Goal: Transaction & Acquisition: Purchase product/service

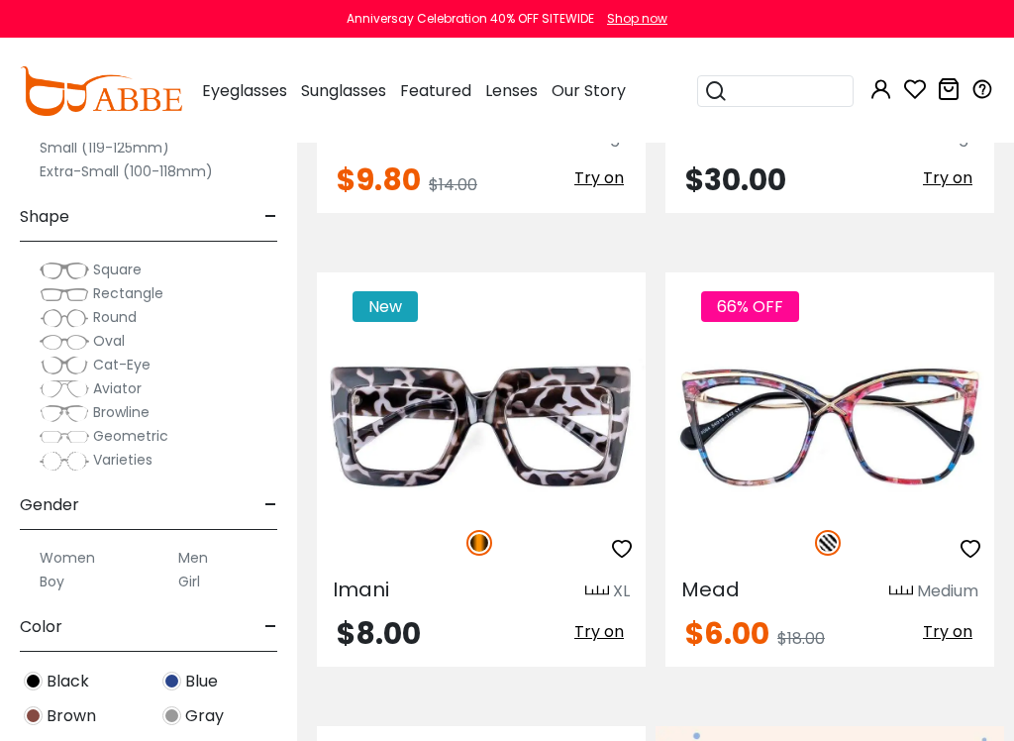
scroll to position [894, 0]
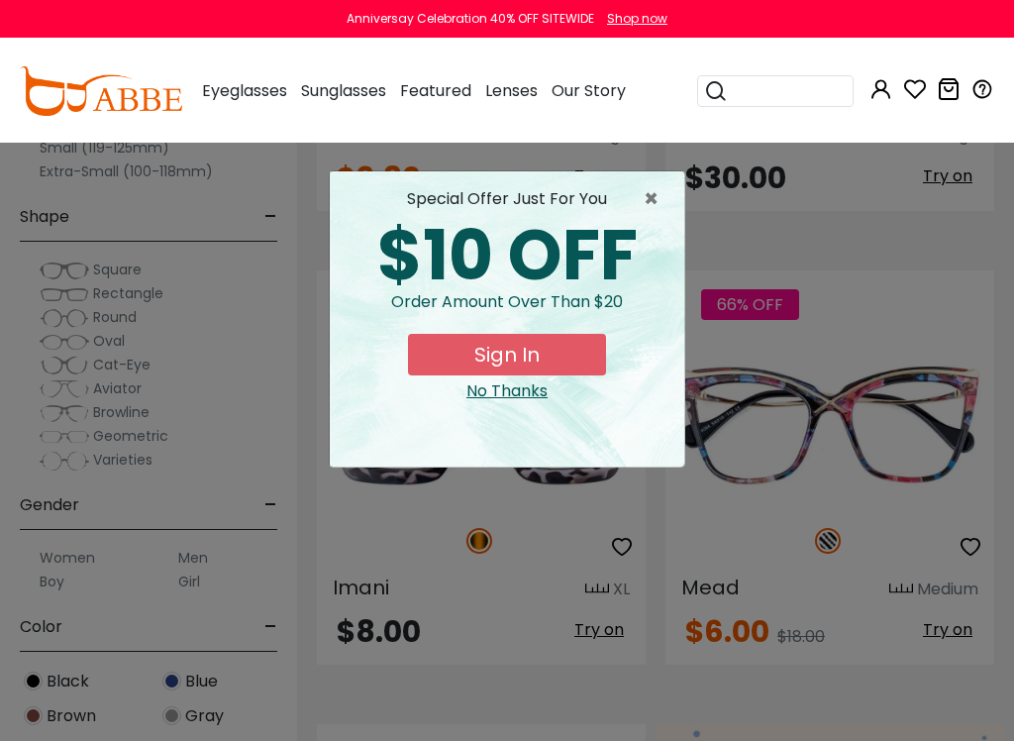
click at [653, 198] on span "×" at bounding box center [656, 199] width 25 height 24
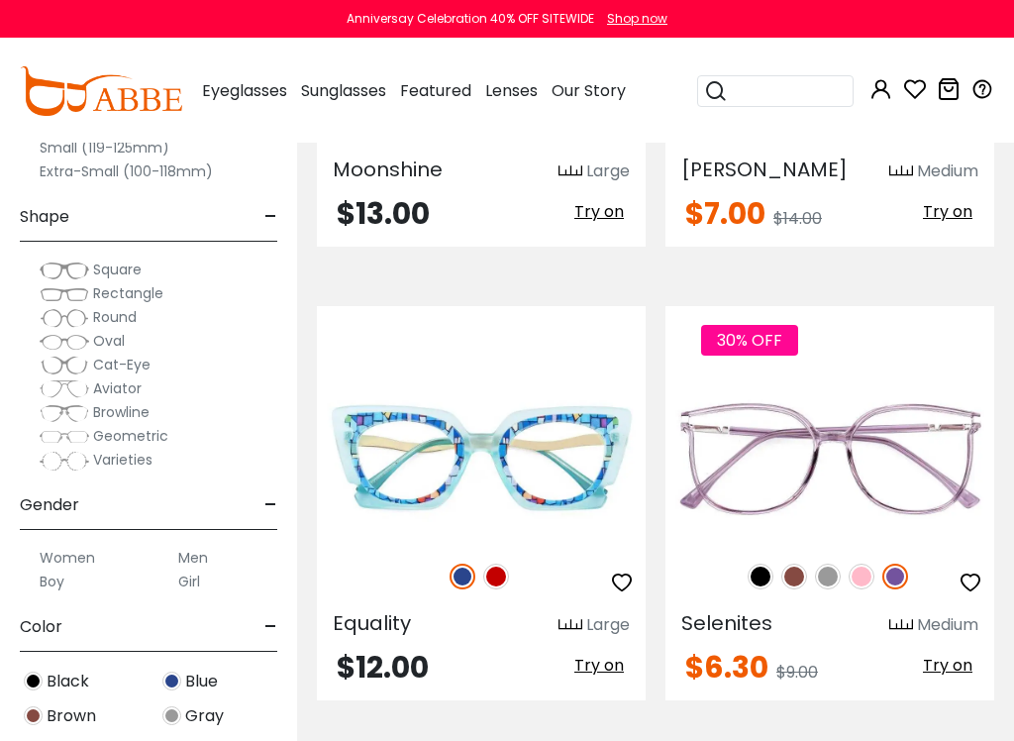
scroll to position [4549, 0]
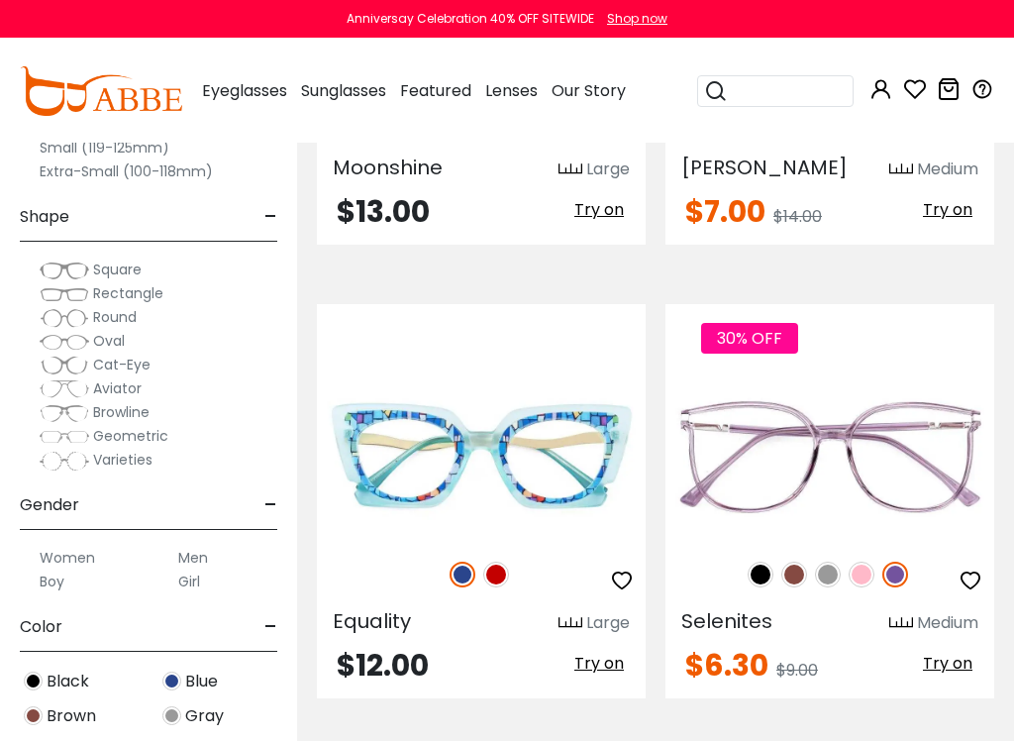
click at [866, 575] on img at bounding box center [862, 575] width 26 height 26
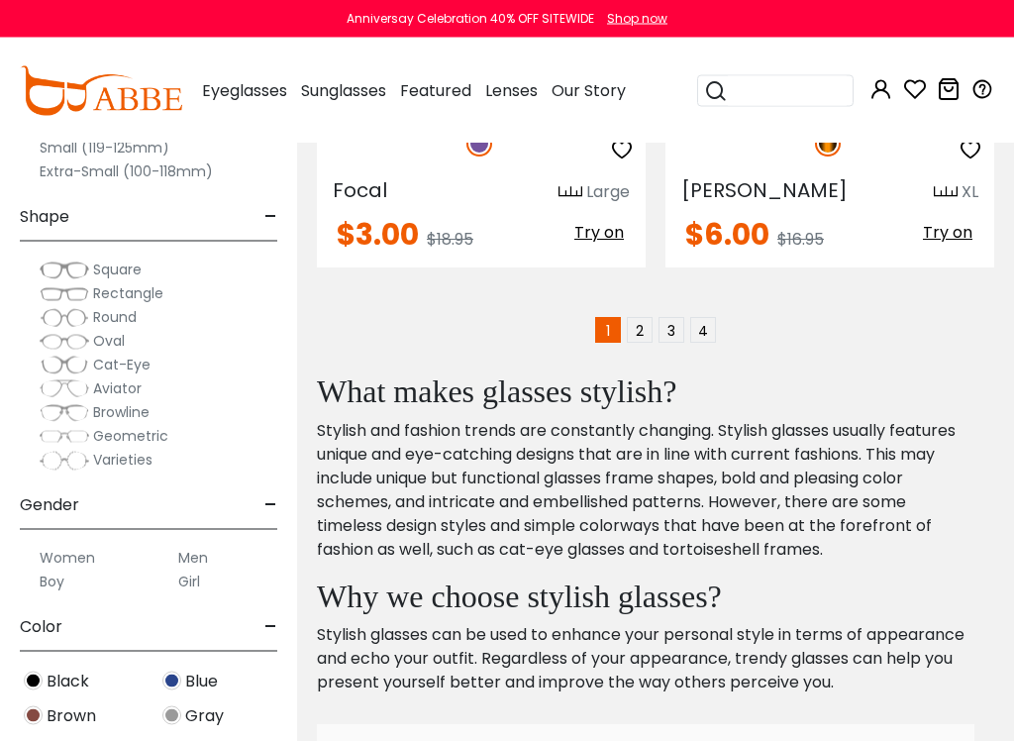
scroll to position [7250, 0]
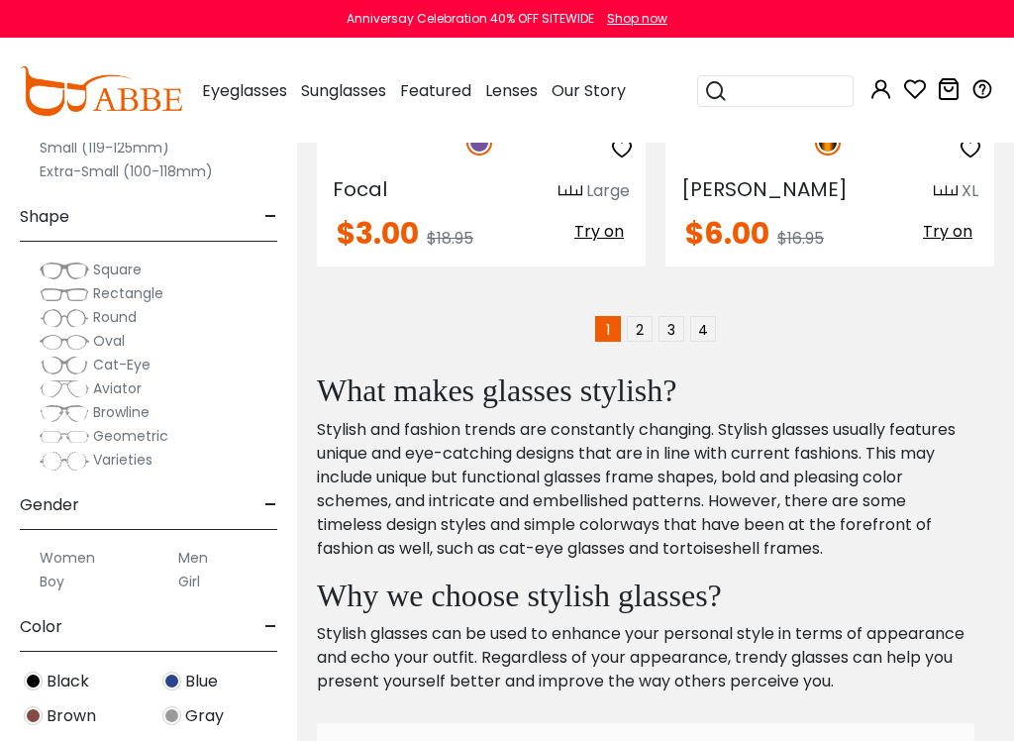
click at [643, 332] on link "2" at bounding box center [640, 329] width 26 height 26
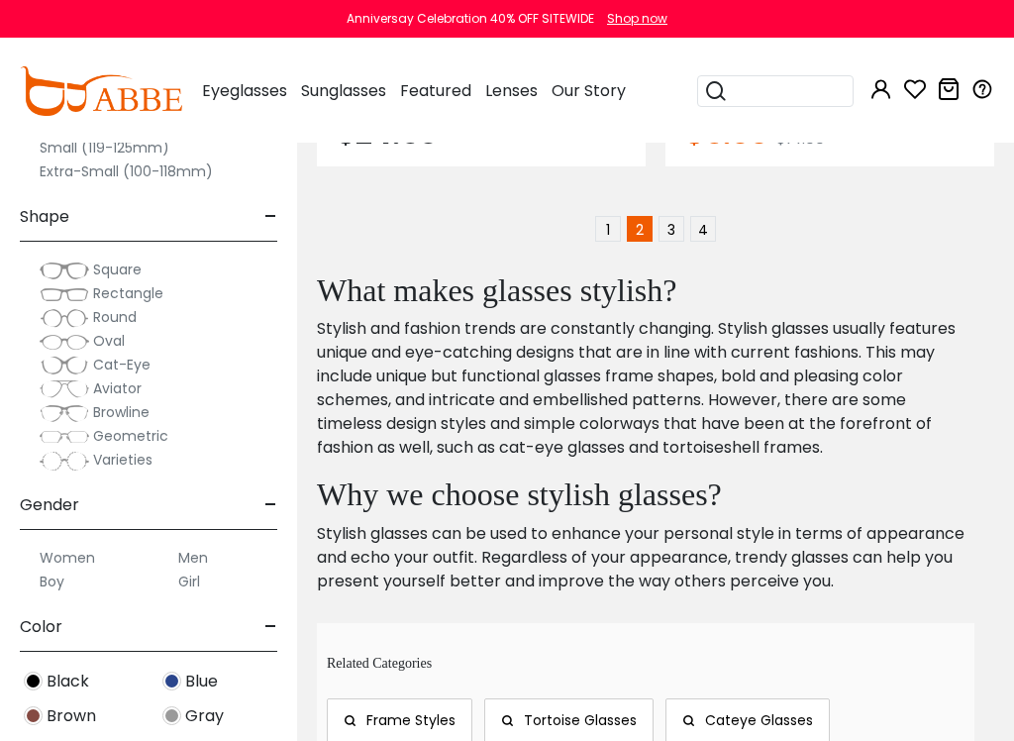
scroll to position [7291, 0]
click at [672, 218] on link "3" at bounding box center [672, 228] width 26 height 26
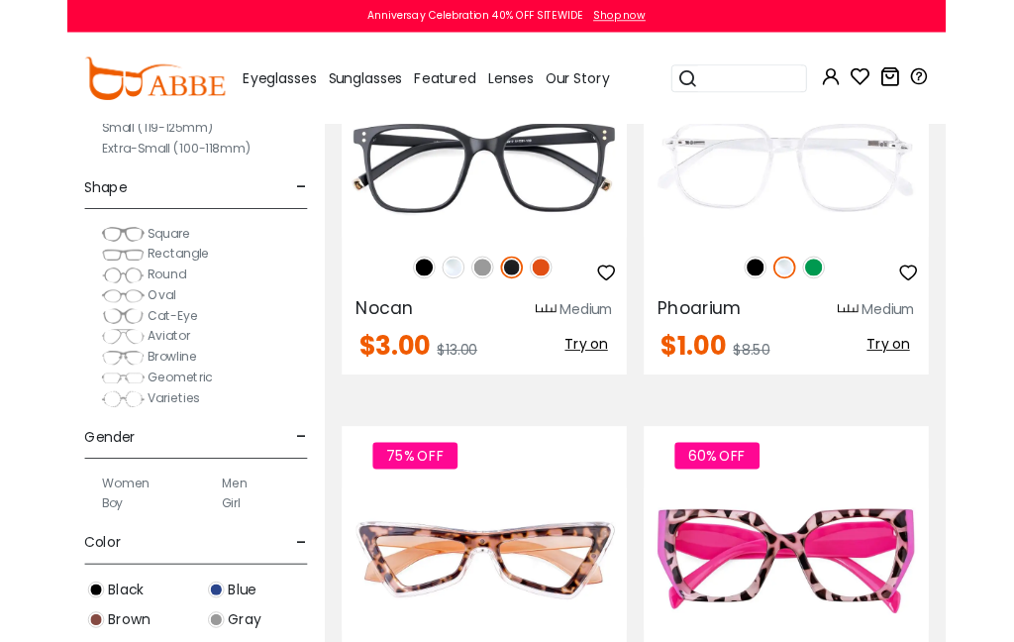
scroll to position [6097, 0]
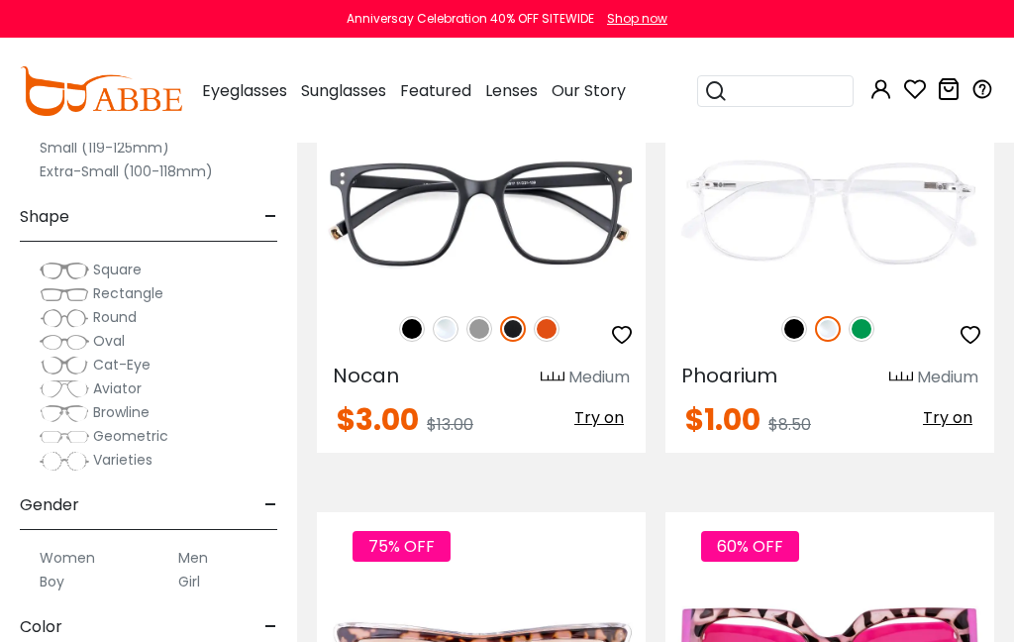
click at [787, 336] on img at bounding box center [795, 329] width 26 height 26
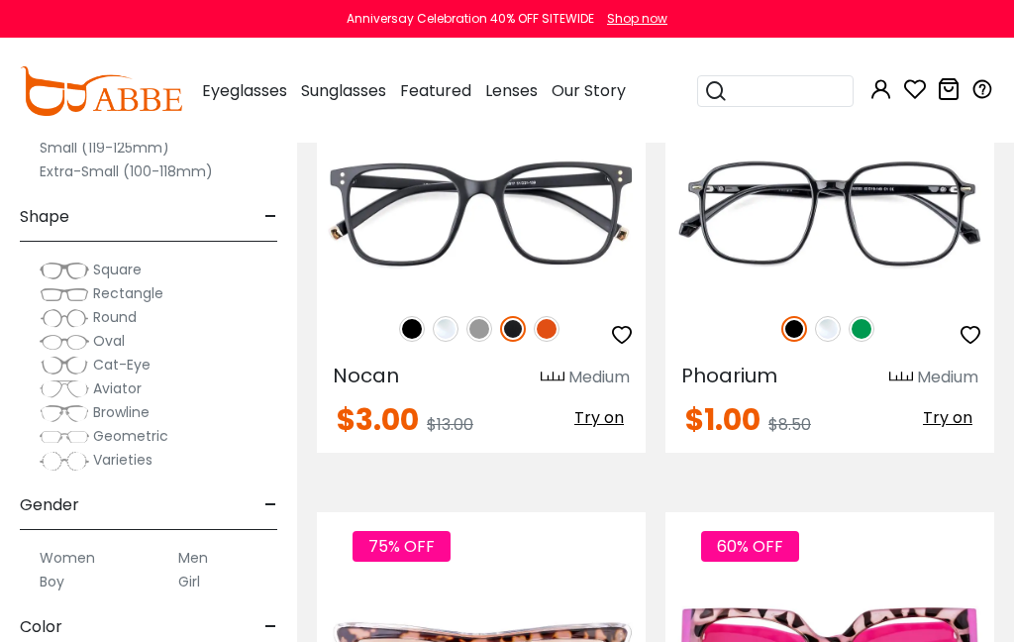
click at [866, 331] on img at bounding box center [862, 329] width 26 height 26
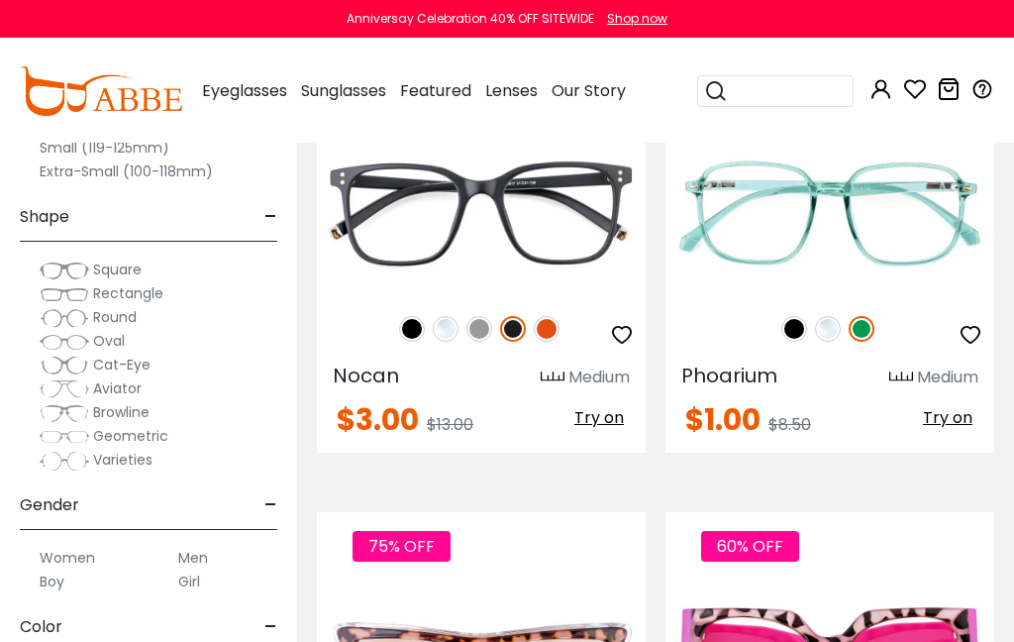
click at [827, 334] on img at bounding box center [828, 329] width 26 height 26
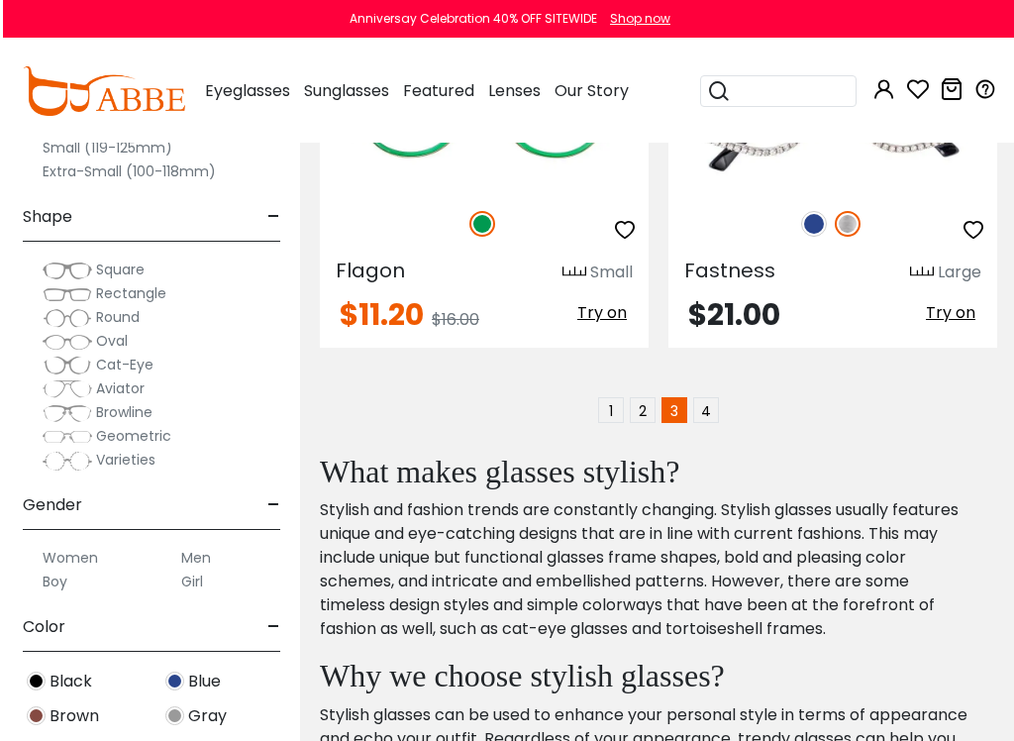
scroll to position [7115, 0]
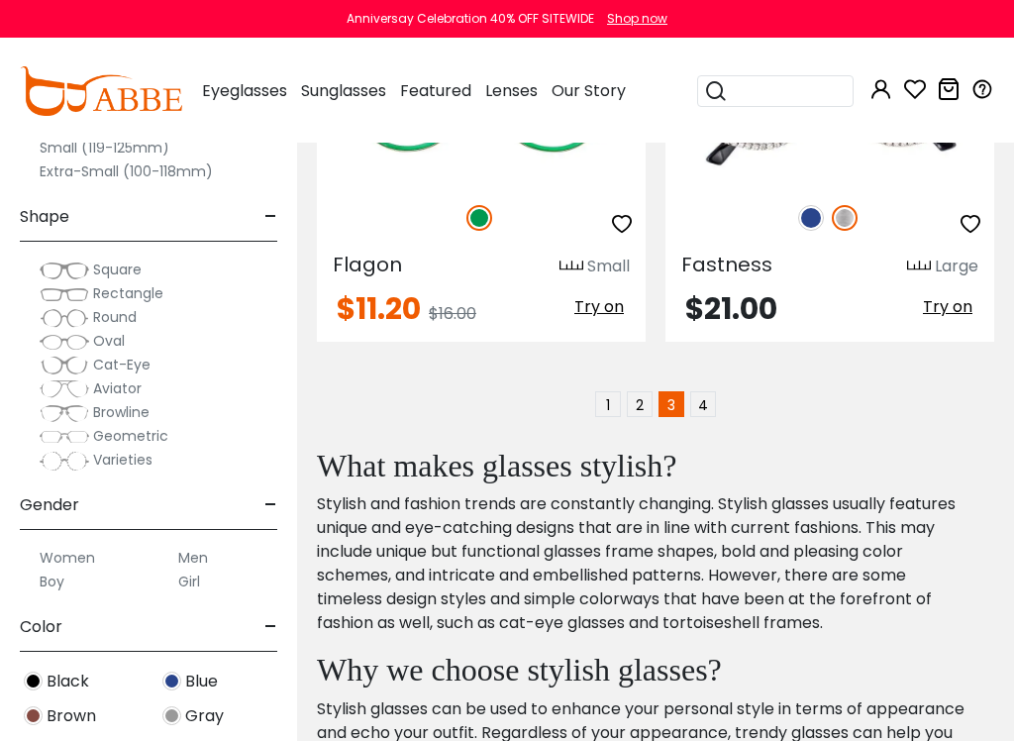
click at [706, 407] on link "4" at bounding box center [703, 404] width 26 height 26
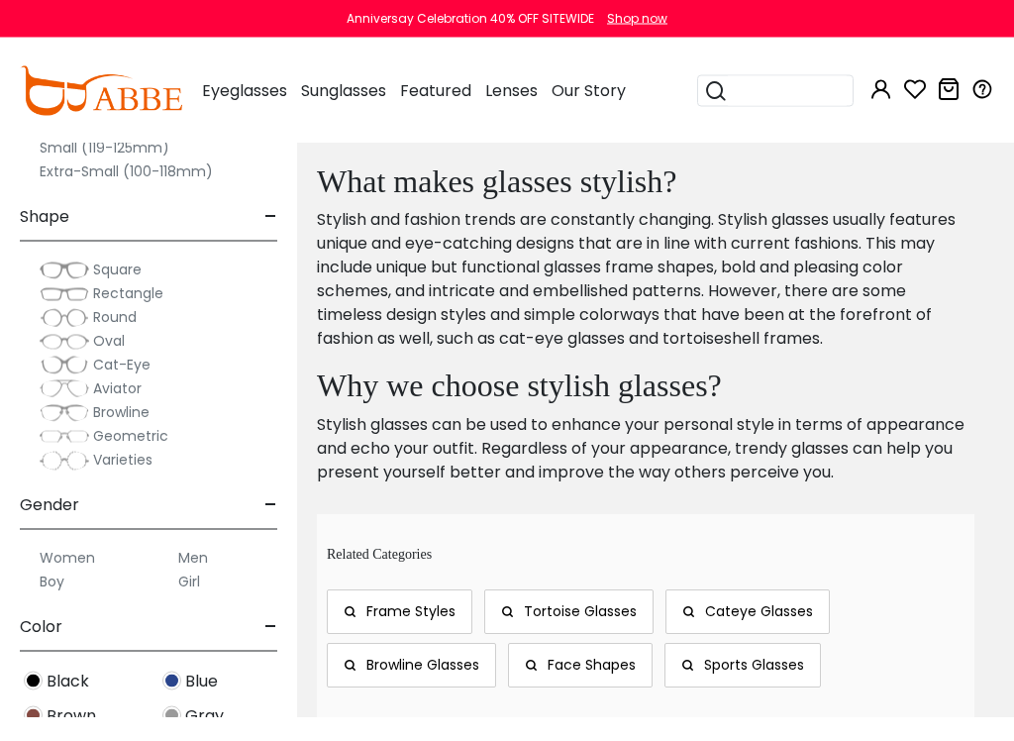
scroll to position [5131, 0]
click at [123, 367] on span "Cat-Eye" at bounding box center [121, 365] width 57 height 20
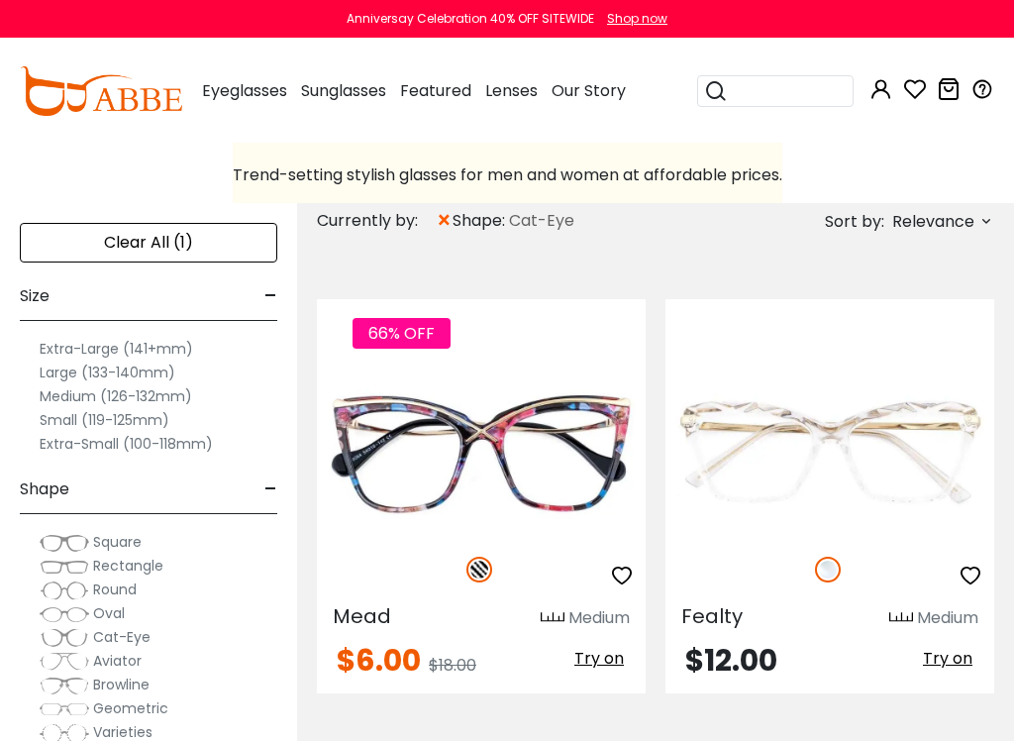
scroll to position [453, 0]
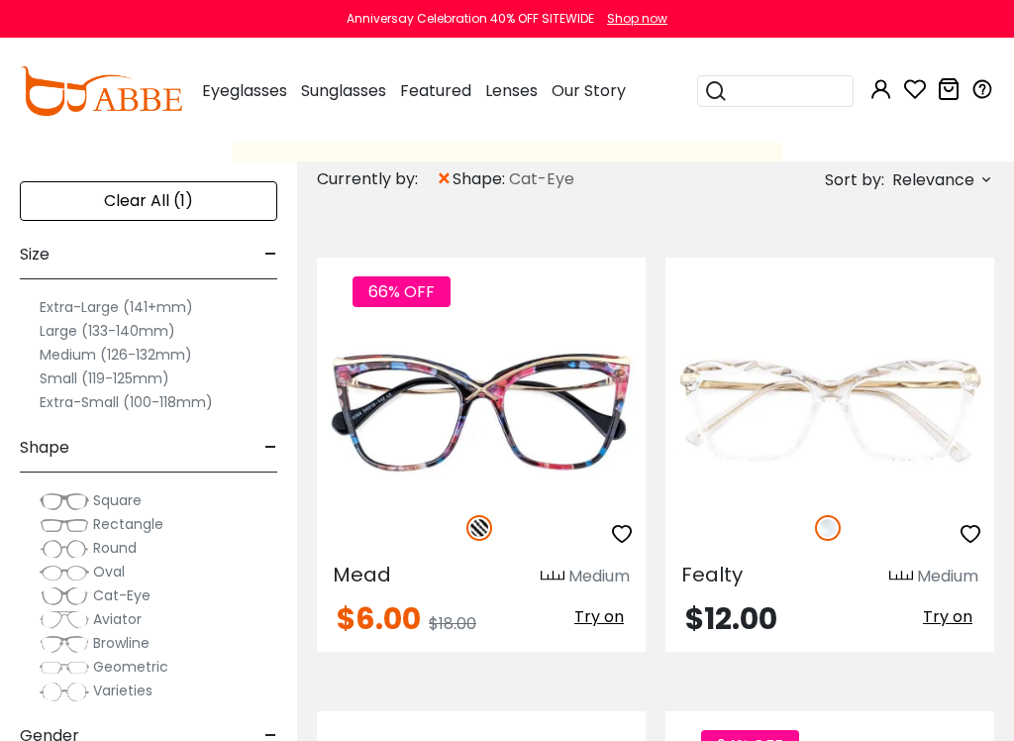
click at [0, 0] on img at bounding box center [0, 0] width 0 height 0
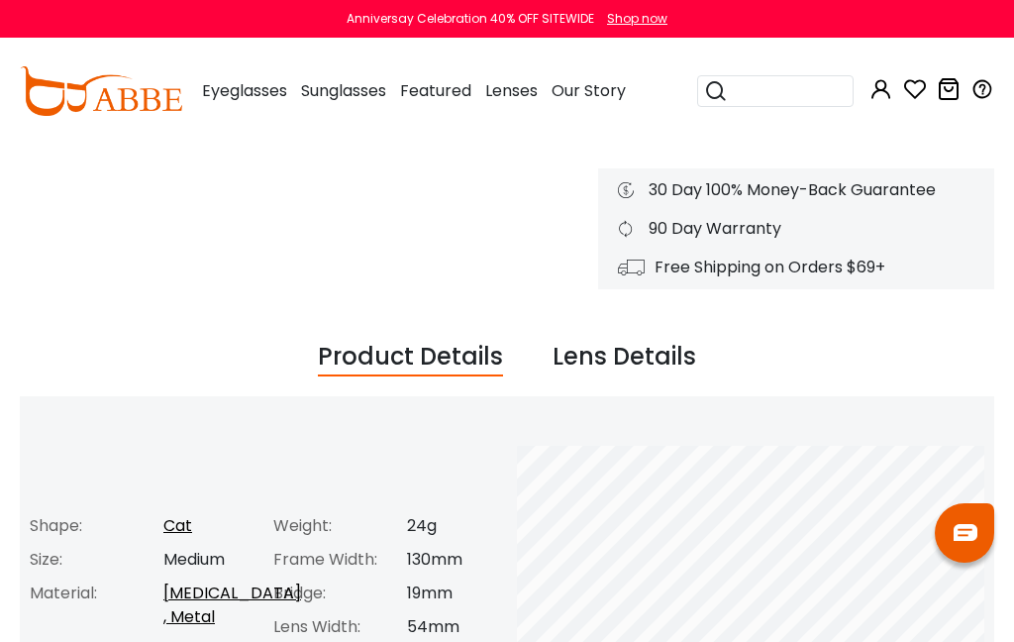
scroll to position [498, 0]
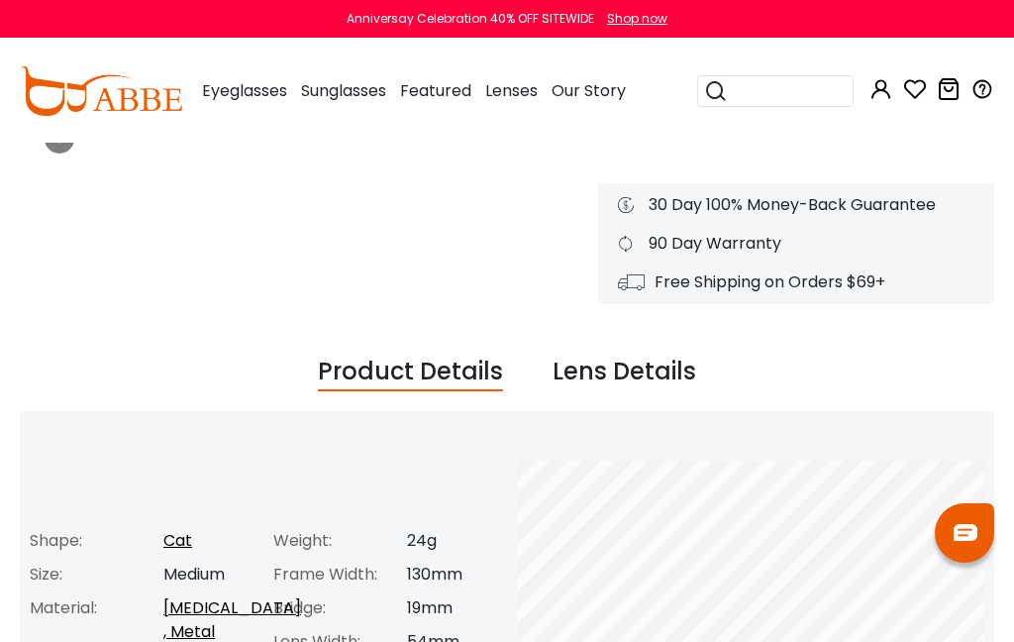
click at [638, 374] on div "Lens Details" at bounding box center [625, 373] width 144 height 38
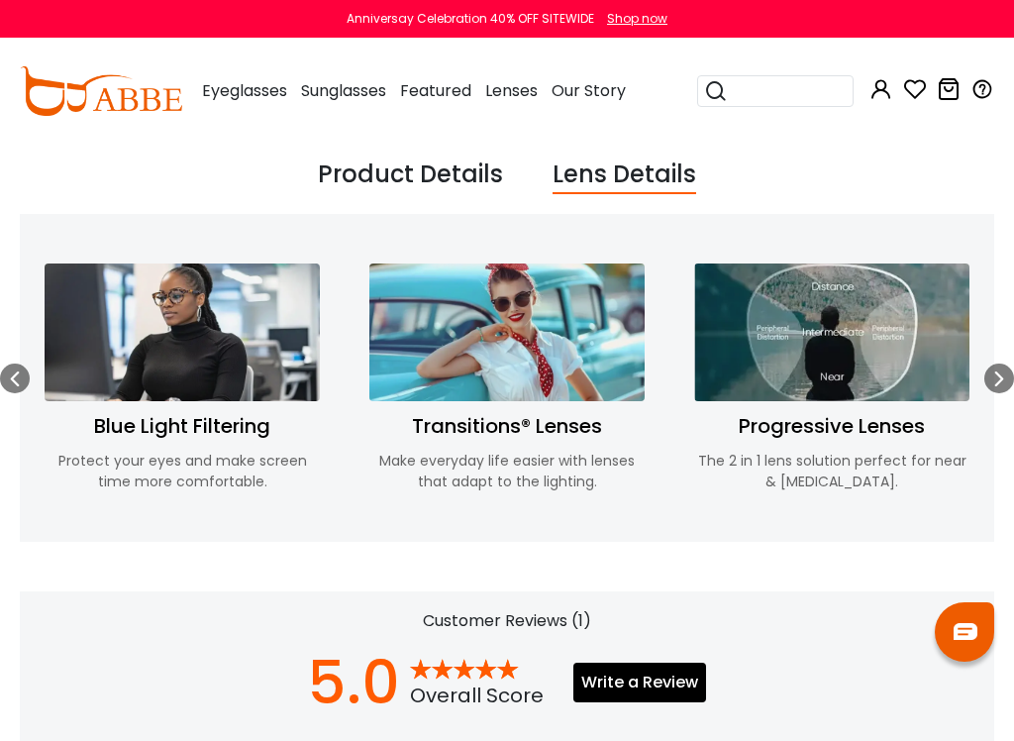
click at [837, 357] on img at bounding box center [831, 333] width 275 height 138
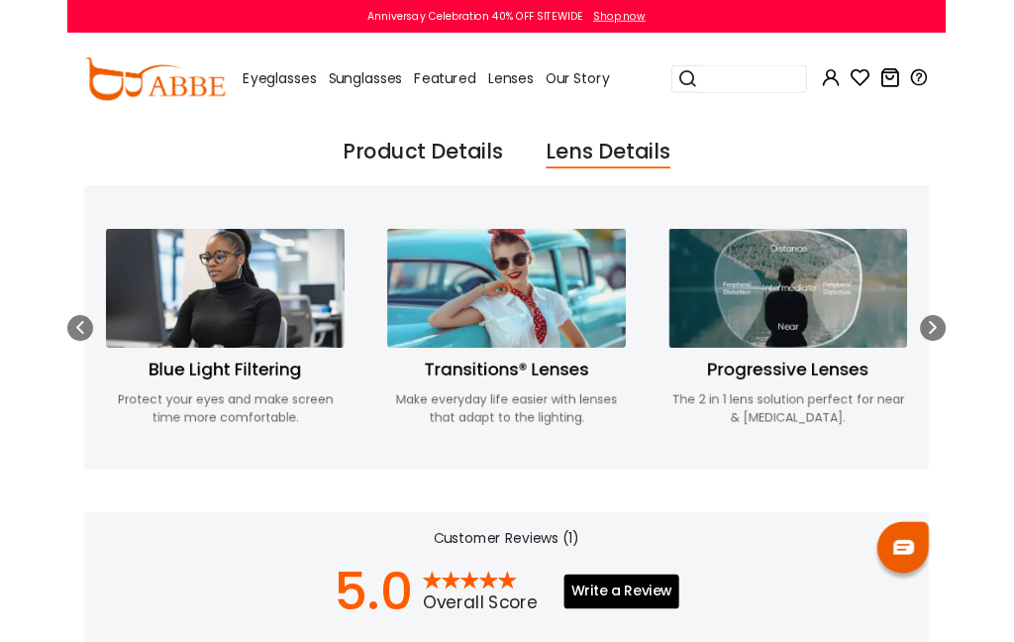
scroll to position [751, 0]
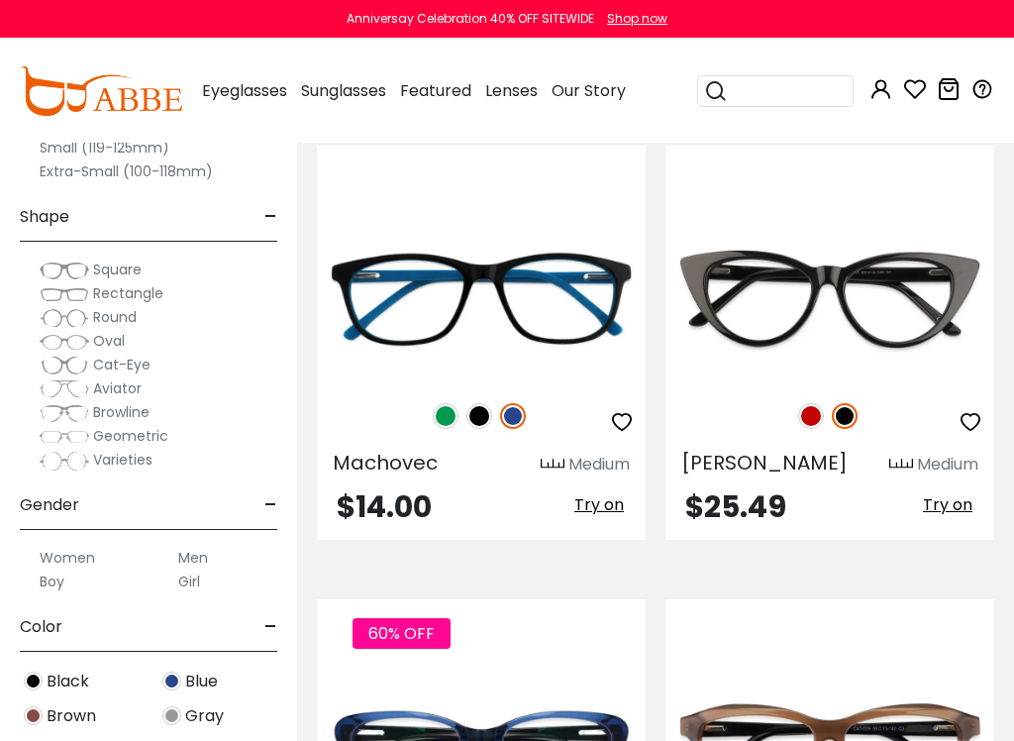
scroll to position [1024, 0]
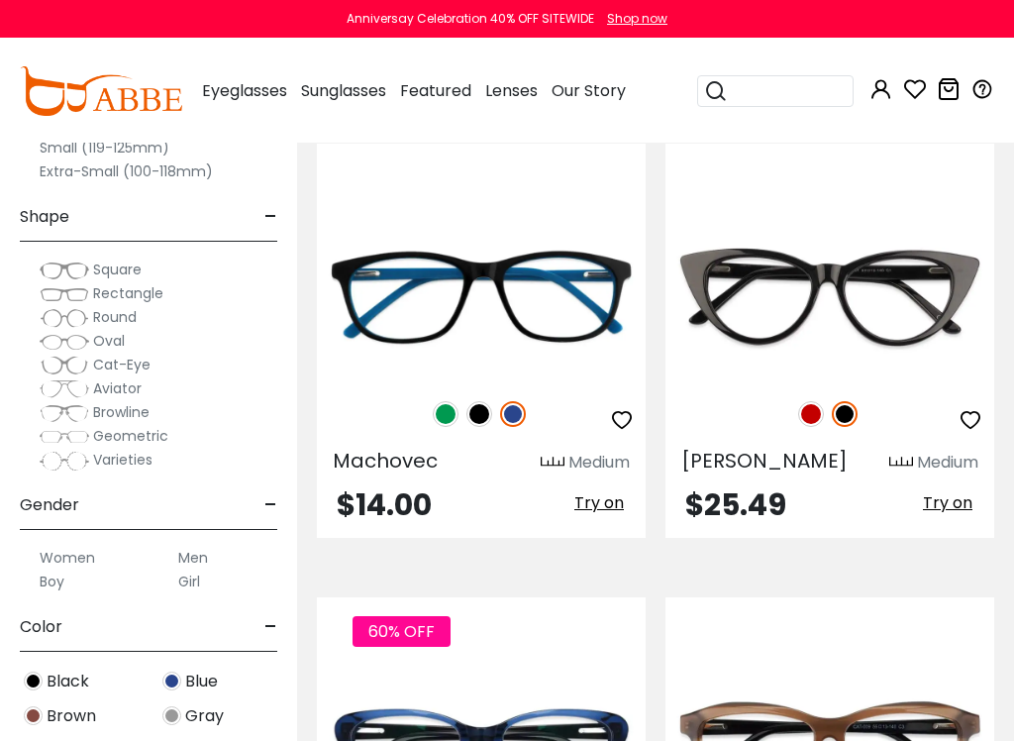
click at [189, 641] on span "Blue" at bounding box center [201, 682] width 33 height 24
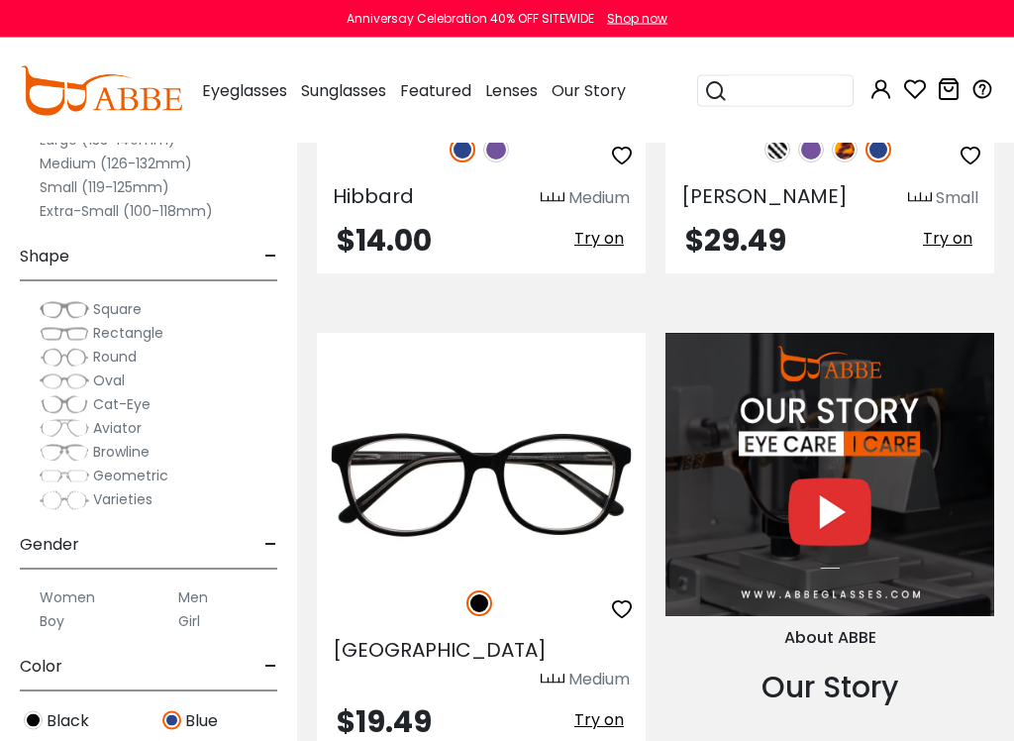
scroll to position [3164, 0]
click at [70, 593] on label "Women" at bounding box center [67, 597] width 55 height 24
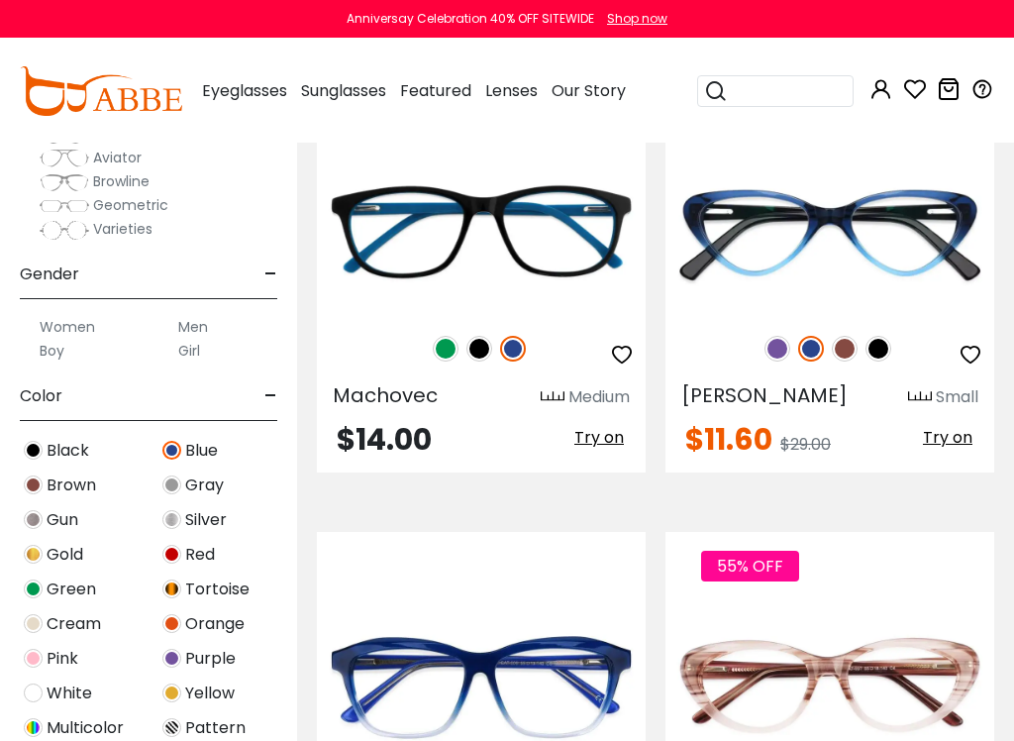
scroll to position [272, 0]
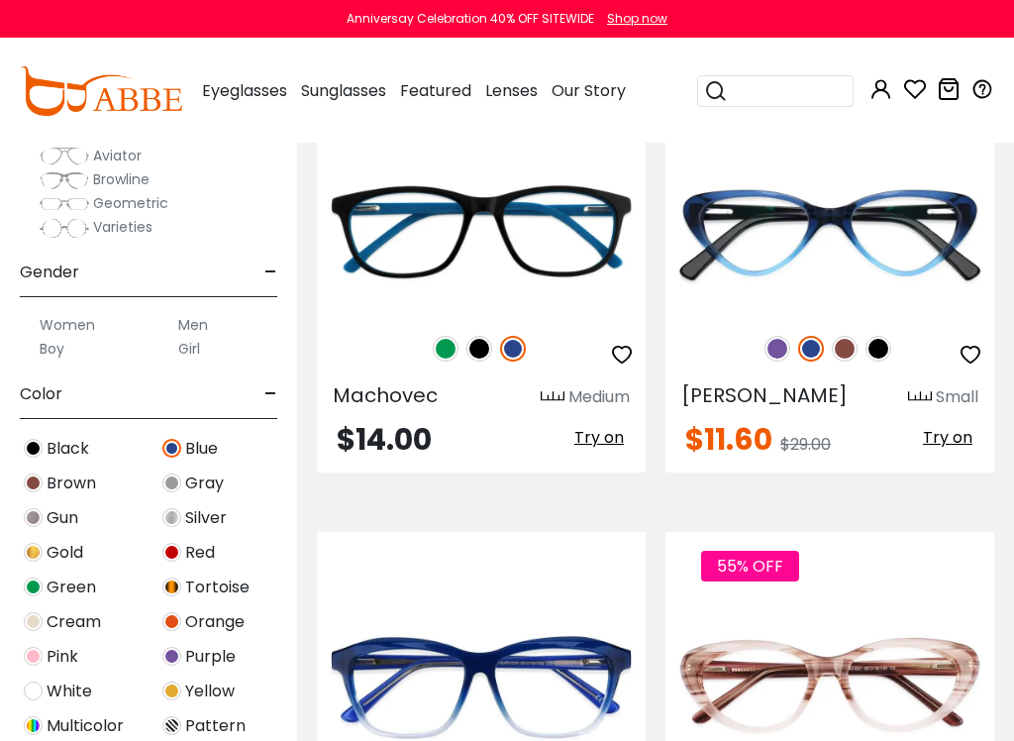
click at [40, 641] on img at bounding box center [33, 656] width 19 height 19
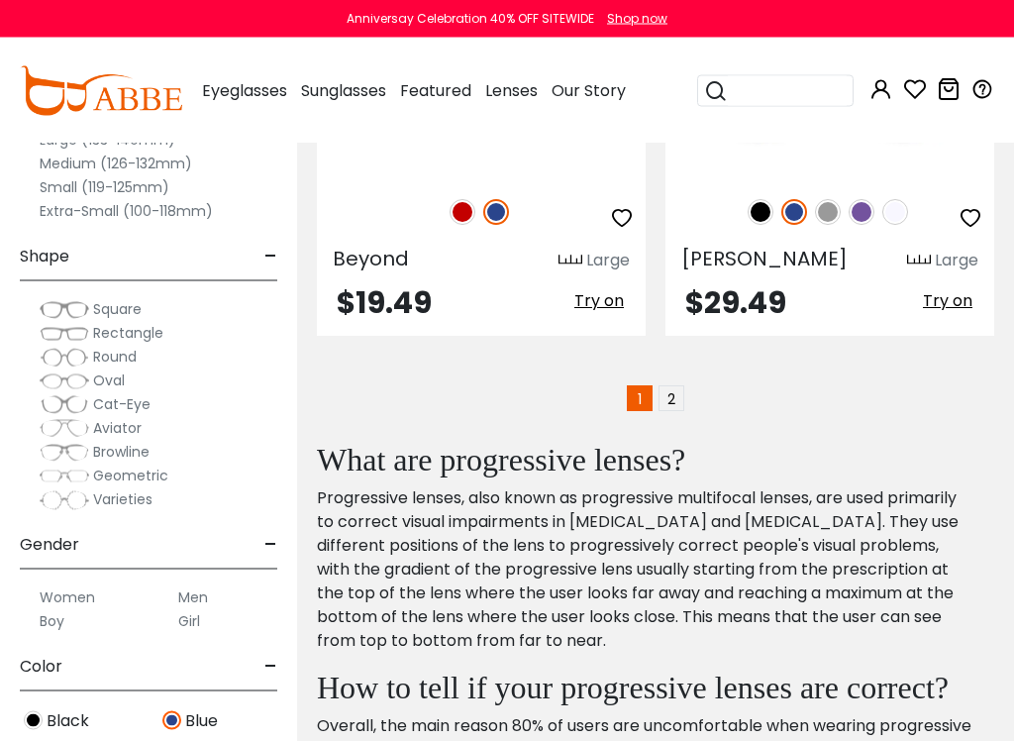
scroll to position [7729, 0]
click at [672, 385] on link "2" at bounding box center [672, 398] width 26 height 26
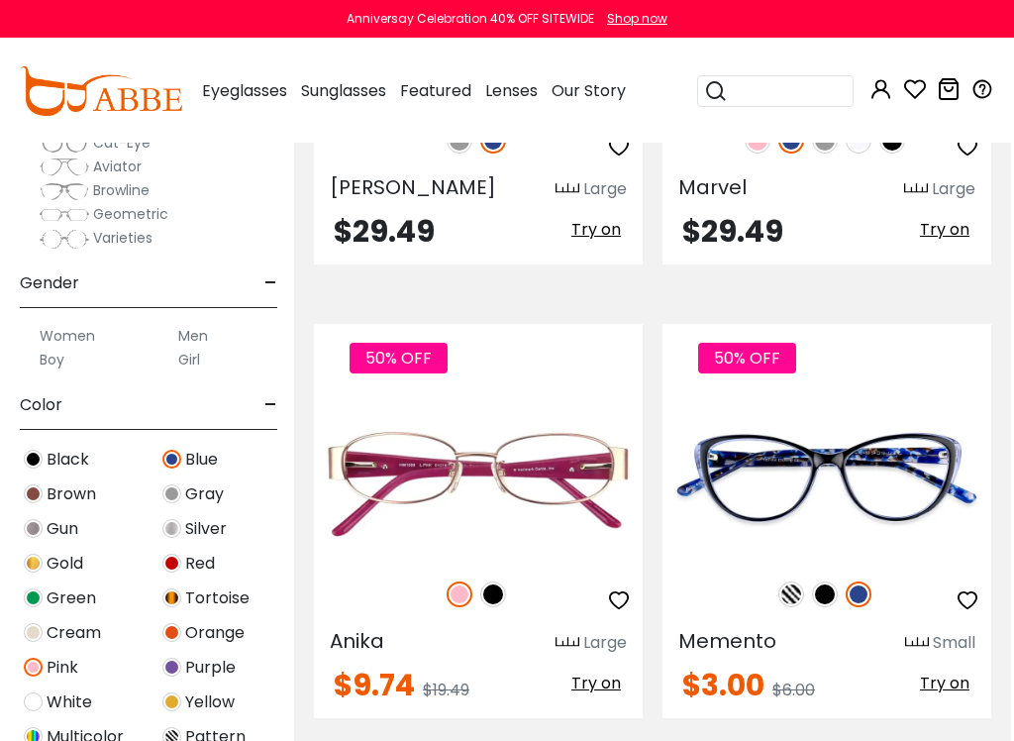
scroll to position [268, 0]
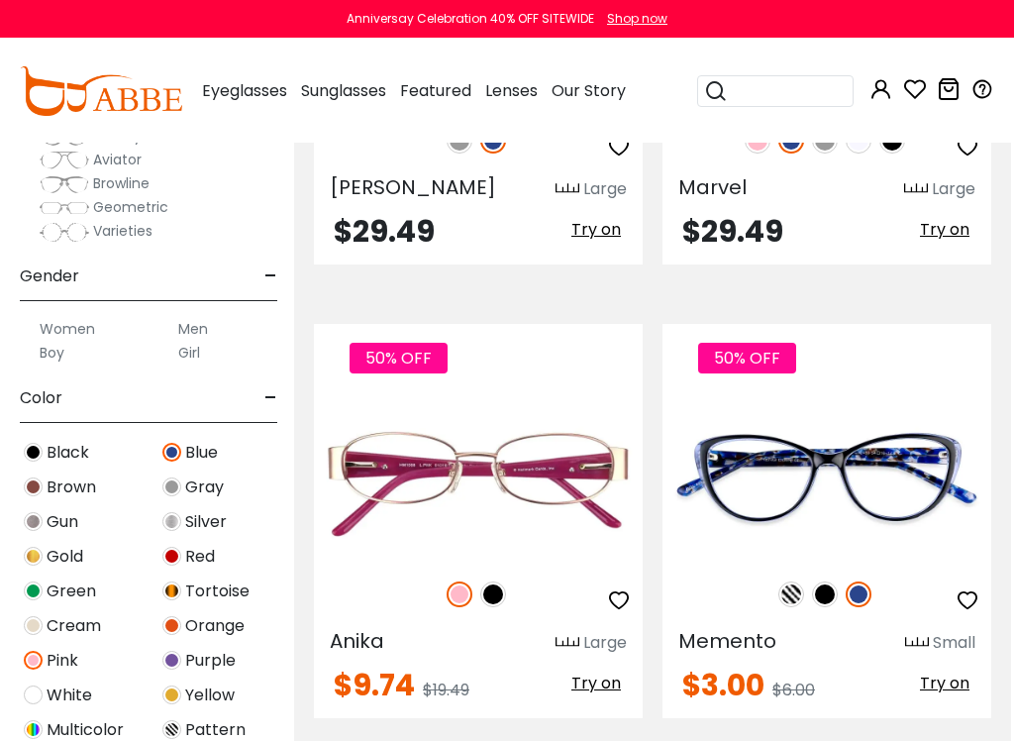
click at [178, 451] on img at bounding box center [171, 452] width 19 height 19
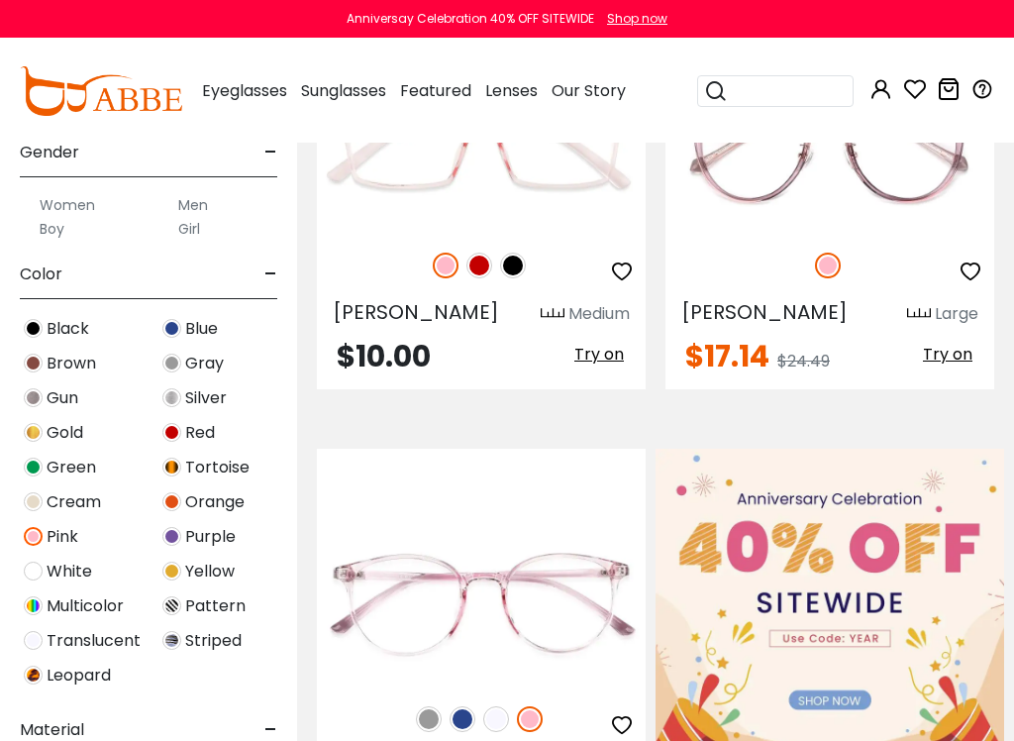
scroll to position [396, 0]
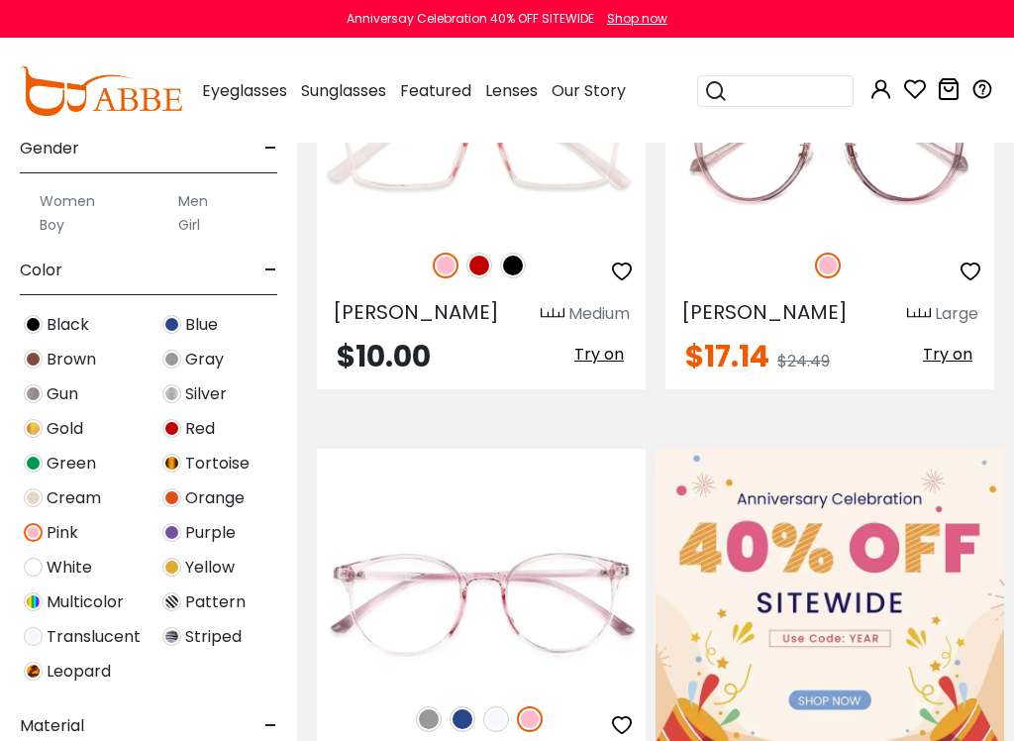
click at [39, 604] on img at bounding box center [33, 601] width 19 height 19
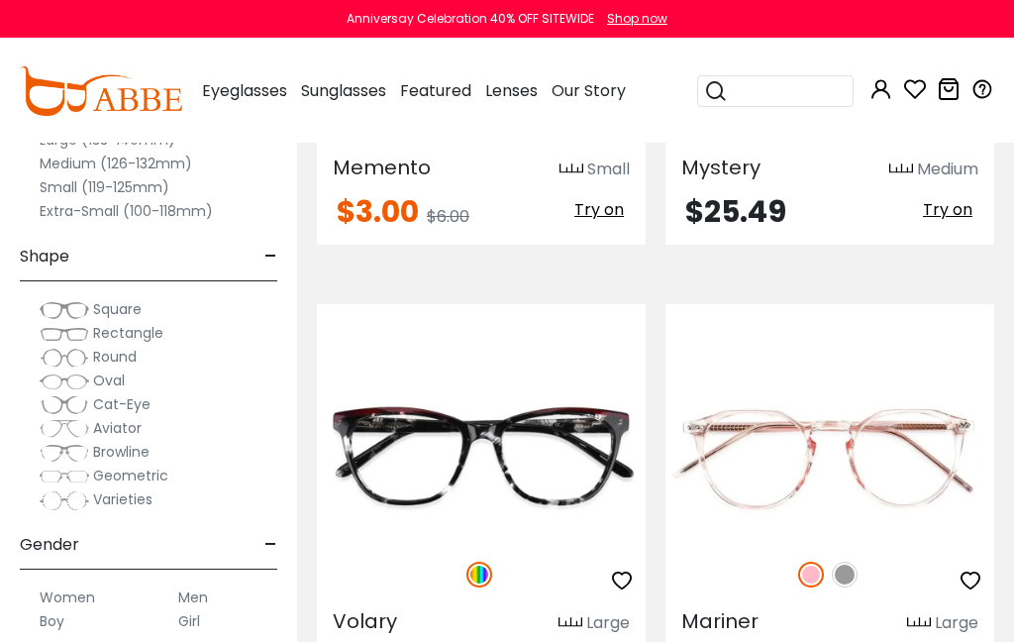
scroll to position [5085, 0]
